Goal: Transaction & Acquisition: Purchase product/service

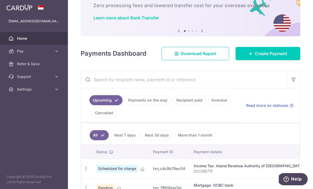
scroll to position [31, 0]
click at [283, 57] on span "Create Payment" at bounding box center [271, 54] width 32 height 6
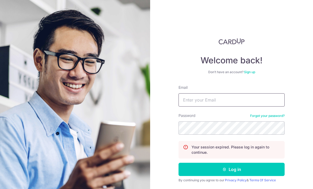
click at [241, 103] on input "Email" at bounding box center [232, 99] width 106 height 13
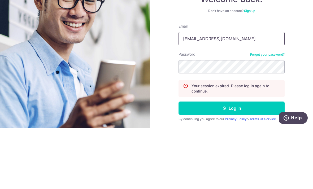
type input "[EMAIL_ADDRESS][DOMAIN_NAME]"
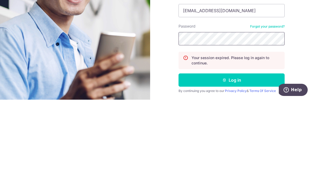
click at [232, 163] on button "Log in" at bounding box center [232, 169] width 106 height 13
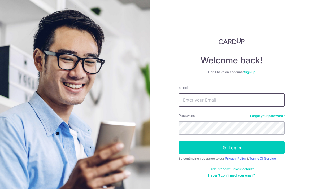
click at [224, 102] on input "Email" at bounding box center [232, 99] width 106 height 13
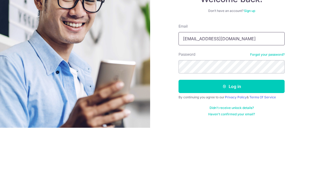
type input "[EMAIL_ADDRESS][DOMAIN_NAME]"
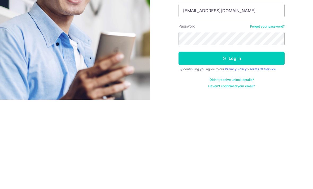
click at [243, 141] on button "Log in" at bounding box center [232, 147] width 106 height 13
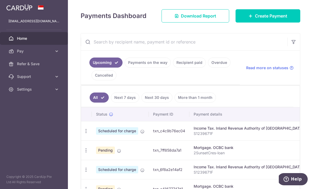
scroll to position [68, 0]
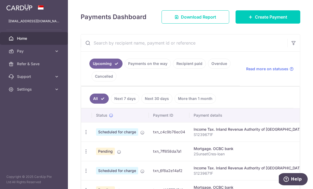
click at [280, 20] on span "Create Payment" at bounding box center [271, 17] width 32 height 6
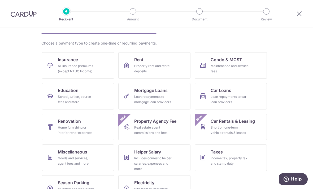
scroll to position [31, 0]
click at [90, 98] on div "School, tuition, course fees and more" at bounding box center [77, 99] width 38 height 11
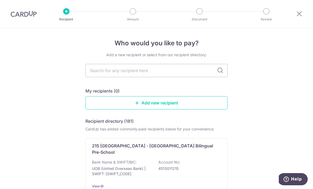
click at [205, 76] on input "text" at bounding box center [157, 70] width 142 height 13
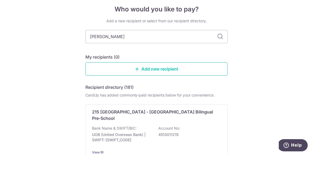
type input "[PERSON_NAME]"
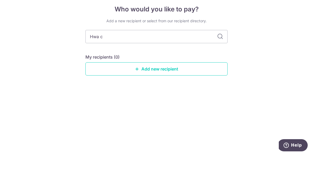
type input "Hwa"
type input "[PERSON_NAME] International"
type input "[PERSON_NAME][GEOGRAPHIC_DATA]"
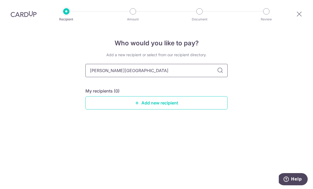
click at [216, 64] on input "[PERSON_NAME][GEOGRAPHIC_DATA]" at bounding box center [157, 70] width 142 height 13
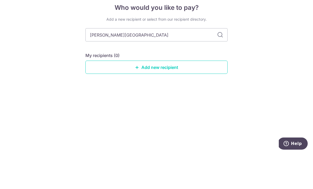
click at [169, 96] on link "Add new recipient" at bounding box center [157, 102] width 142 height 13
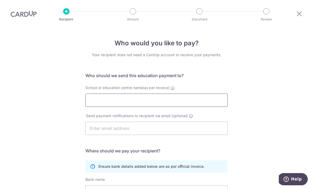
click at [155, 103] on input "School or education centre name(as per invoice)" at bounding box center [157, 100] width 142 height 13
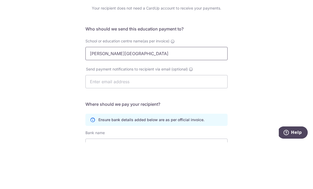
type input "[PERSON_NAME][GEOGRAPHIC_DATA]"
click at [147, 122] on input "text" at bounding box center [157, 128] width 142 height 13
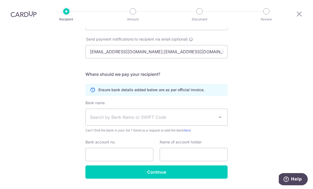
scroll to position [76, 0]
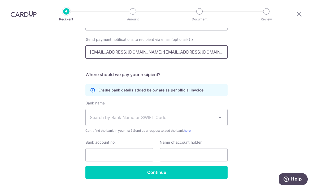
type input "[EMAIL_ADDRESS][DOMAIN_NAME];[EMAIL_ADDRESS][DOMAIN_NAME]"
click at [168, 114] on span "Search by Bank Name or SWIFT Code" at bounding box center [152, 117] width 125 height 6
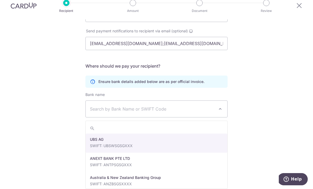
click at [176, 101] on span "Search by Bank Name or SWIFT Code" at bounding box center [157, 109] width 142 height 16
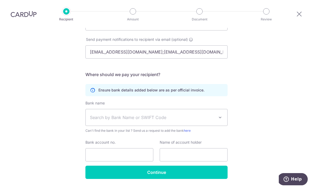
click at [187, 114] on span "Search by Bank Name or SWIFT Code" at bounding box center [152, 117] width 125 height 6
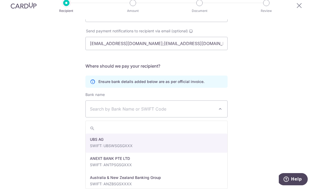
click at [172, 107] on span "Search by Bank Name or SWIFT Code" at bounding box center [157, 109] width 142 height 16
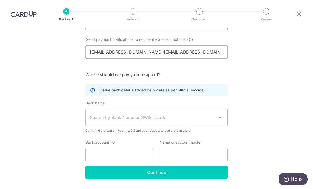
click at [192, 114] on span "Search by Bank Name or SWIFT Code" at bounding box center [152, 117] width 125 height 6
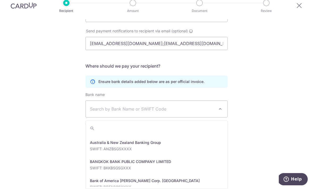
scroll to position [34, 0]
click at [132, 101] on span "Search by Bank Name or SWIFT Code" at bounding box center [157, 109] width 142 height 16
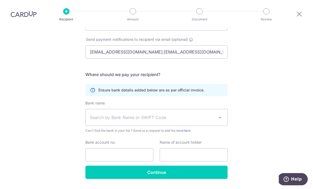
click at [187, 114] on span "Search by Bank Name or SWIFT Code" at bounding box center [152, 117] width 125 height 6
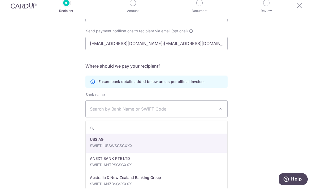
click at [118, 106] on span "Search by Bank Name or SWIFT Code" at bounding box center [152, 109] width 125 height 6
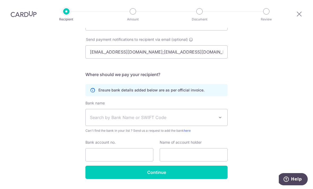
click at [166, 114] on span "Search by Bank Name or SWIFT Code" at bounding box center [152, 117] width 125 height 6
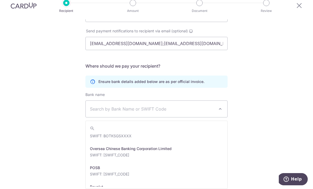
scroll to position [831, 0]
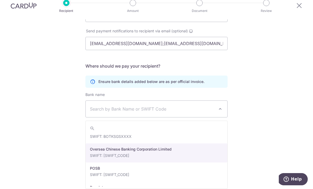
select select "12"
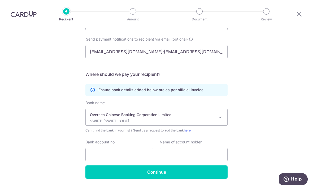
scroll to position [76, 0]
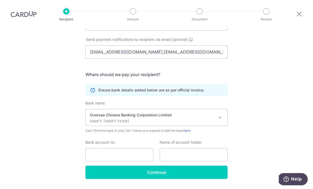
click at [267, 105] on div "Who would you like to pay? Your recipient does not need a CardUp account to rec…" at bounding box center [156, 77] width 313 height 253
click at [124, 148] on input "Bank account no." at bounding box center [120, 154] width 68 height 13
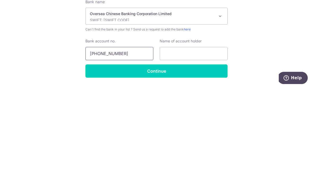
type input "591-847819-001"
click at [197, 148] on input "text" at bounding box center [194, 154] width 68 height 13
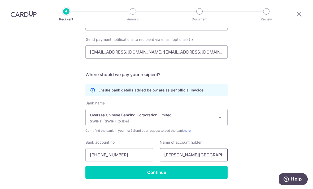
type input "Hwa Chong International School"
click at [222, 114] on span at bounding box center [220, 117] width 6 height 6
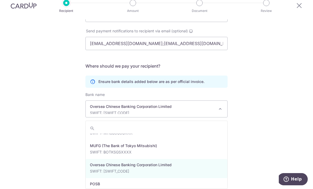
click at [291, 95] on div "Who would you like to pay? Your recipient does not need a CardUp account to rec…" at bounding box center [156, 69] width 313 height 253
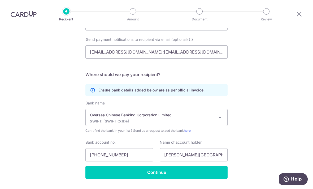
click at [171, 166] on input "Continue" at bounding box center [157, 172] width 142 height 13
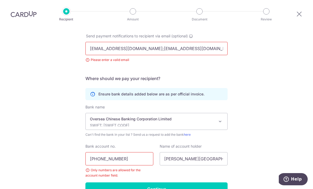
scroll to position [80, 0]
click at [199, 42] on input "Kohphilo@gmail.com;leongzc@hcis.edu.sg" at bounding box center [157, 48] width 142 height 13
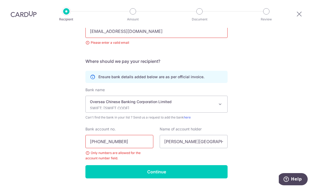
scroll to position [97, 0]
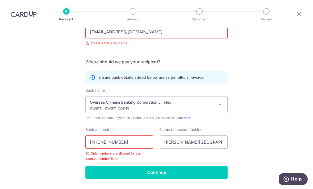
click at [150, 25] on input "Kohphilo@gmail.com" at bounding box center [157, 31] width 142 height 13
type input "K"
type input "Leongzc@hcis.edu.sg"
click at [99, 136] on input "591-847819-001" at bounding box center [120, 142] width 68 height 13
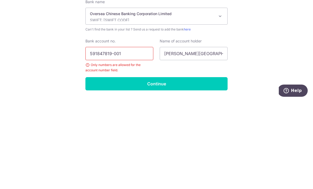
click at [115, 136] on input "591847819-001" at bounding box center [120, 142] width 68 height 13
click at [112, 136] on input "591847819-001" at bounding box center [120, 142] width 68 height 13
type input "591847819001"
click at [168, 166] on input "Continue" at bounding box center [157, 172] width 142 height 13
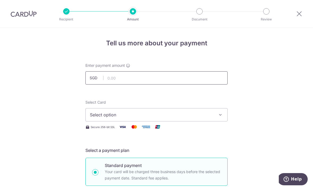
click at [140, 78] on input "text" at bounding box center [157, 77] width 142 height 13
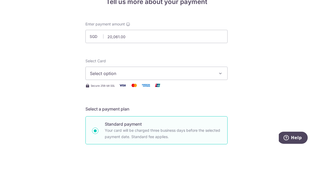
scroll to position [17, 0]
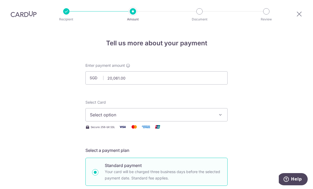
click at [223, 108] on button "Select option" at bounding box center [157, 114] width 142 height 13
type input "20,061.00"
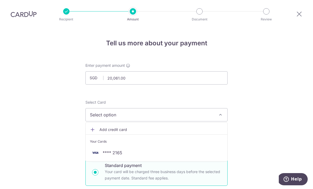
click at [118, 150] on span "**** 2165" at bounding box center [113, 153] width 20 height 6
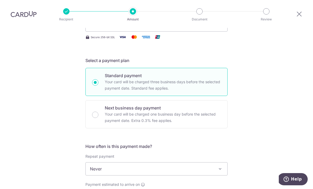
scroll to position [91, 0]
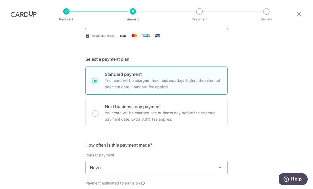
click at [95, 110] on input "Next business day payment Your card will be charged one business day before the…" at bounding box center [95, 113] width 6 height 6
radio input "true"
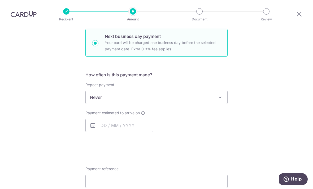
scroll to position [162, 0]
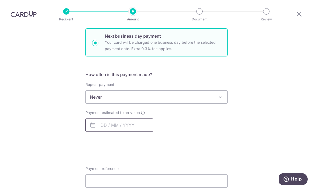
click at [103, 119] on input "text" at bounding box center [120, 125] width 68 height 13
click at [140, 180] on link "14" at bounding box center [139, 184] width 8 height 8
type input "[DATE]"
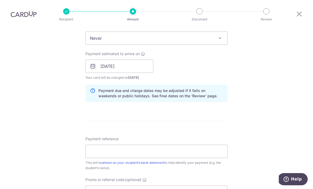
scroll to position [220, 0]
click at [141, 60] on input "[DATE]" at bounding box center [120, 66] width 68 height 13
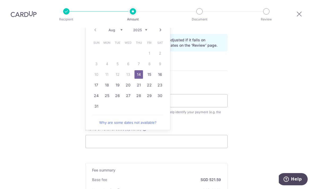
scroll to position [269, 0]
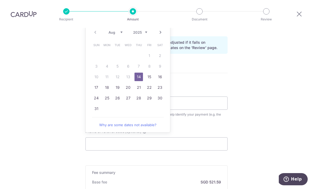
click at [273, 82] on div "Tell us more about your payment Enter payment amount SGD 20,061.00 20061.00 Rec…" at bounding box center [156, 23] width 313 height 528
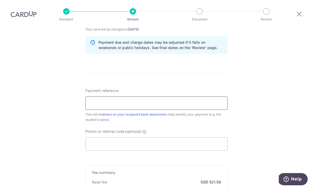
click at [127, 97] on input "Payment reference" at bounding box center [157, 103] width 142 height 13
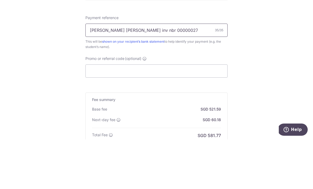
scroll to position [295, 0]
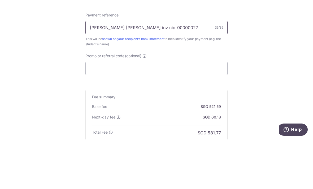
type input "Ariel Joanne Koh inv nbr 0000002760"
click at [143, 112] on input "Promo or referral code (optional)" at bounding box center [157, 118] width 142 height 13
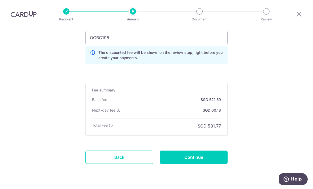
scroll to position [376, 0]
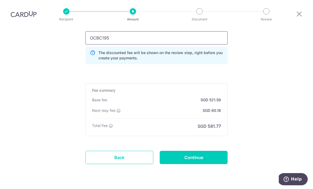
type input "OCBC195"
click at [204, 151] on input "Continue" at bounding box center [194, 157] width 68 height 13
type input "Create Schedule"
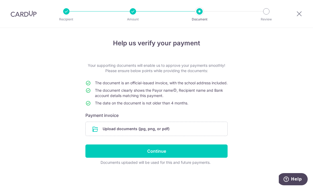
click at [162, 136] on input "file" at bounding box center [157, 129] width 142 height 14
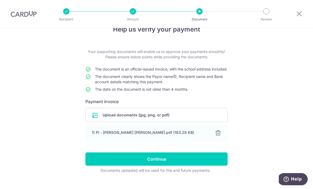
scroll to position [13, 0]
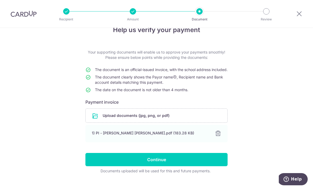
click at [164, 167] on input "Continue" at bounding box center [157, 159] width 142 height 13
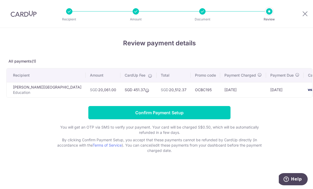
click at [171, 116] on input "Confirm Payment Setup" at bounding box center [159, 112] width 142 height 13
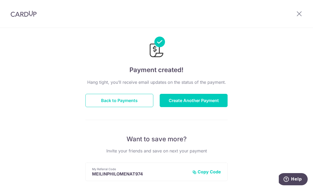
scroll to position [2, 0]
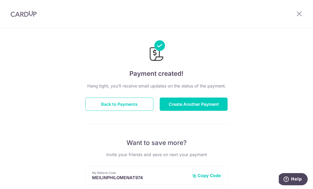
click at [125, 109] on button "Back to Payments" at bounding box center [120, 104] width 68 height 13
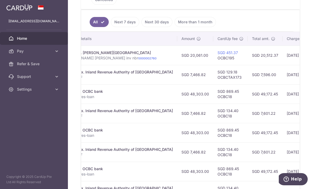
scroll to position [0, 130]
